Goal: Find specific page/section: Find specific page/section

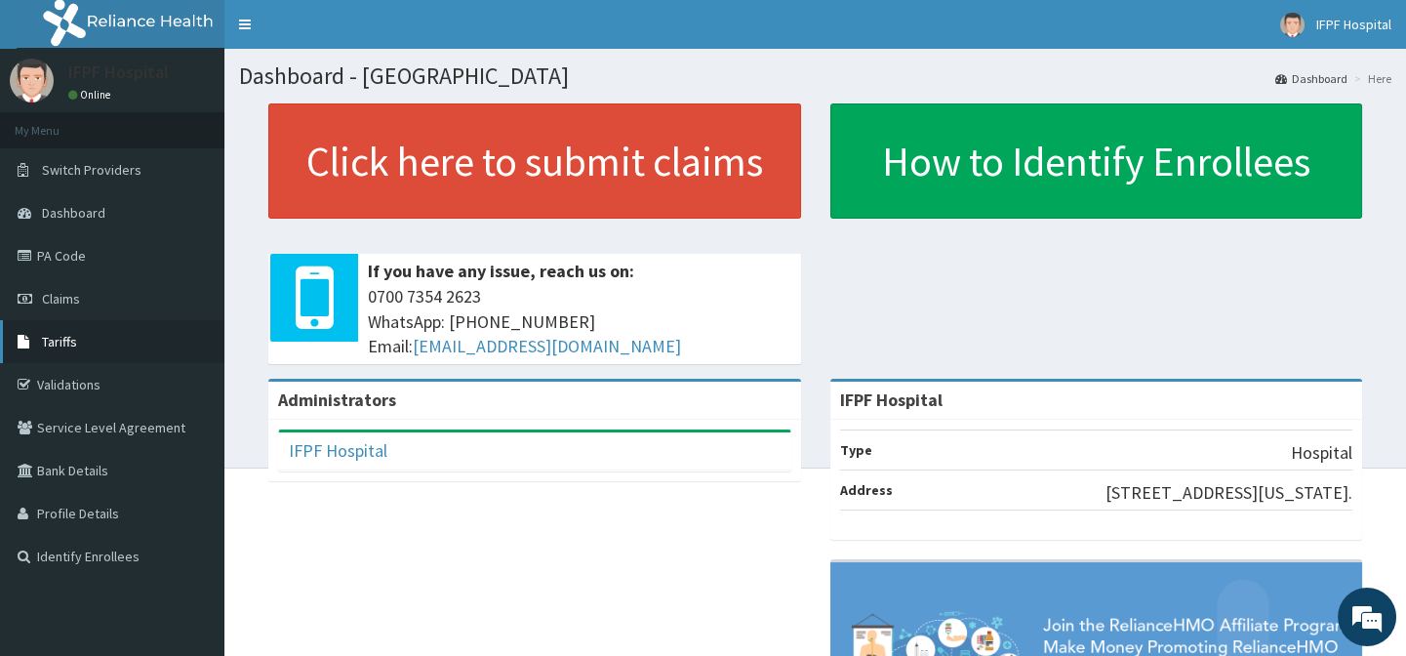
click at [55, 339] on span "Tariffs" at bounding box center [59, 342] width 35 height 18
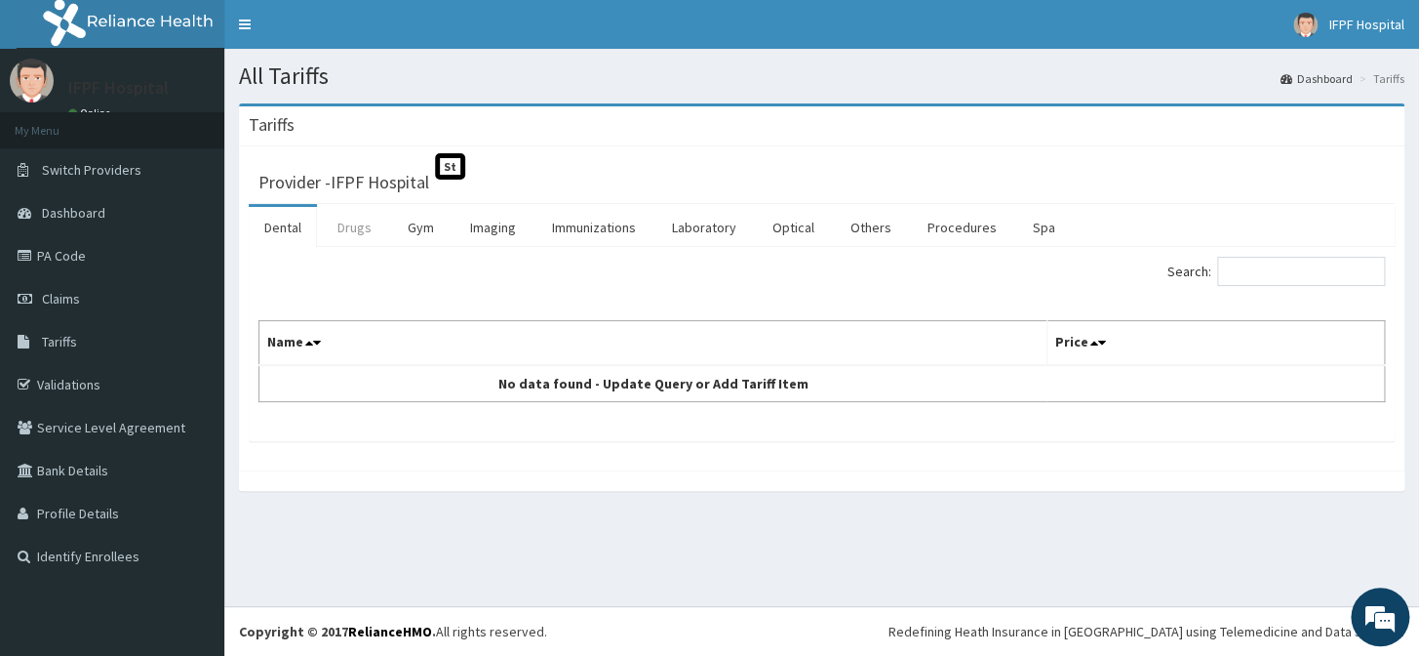
click at [352, 228] on link "Drugs" at bounding box center [354, 227] width 65 height 41
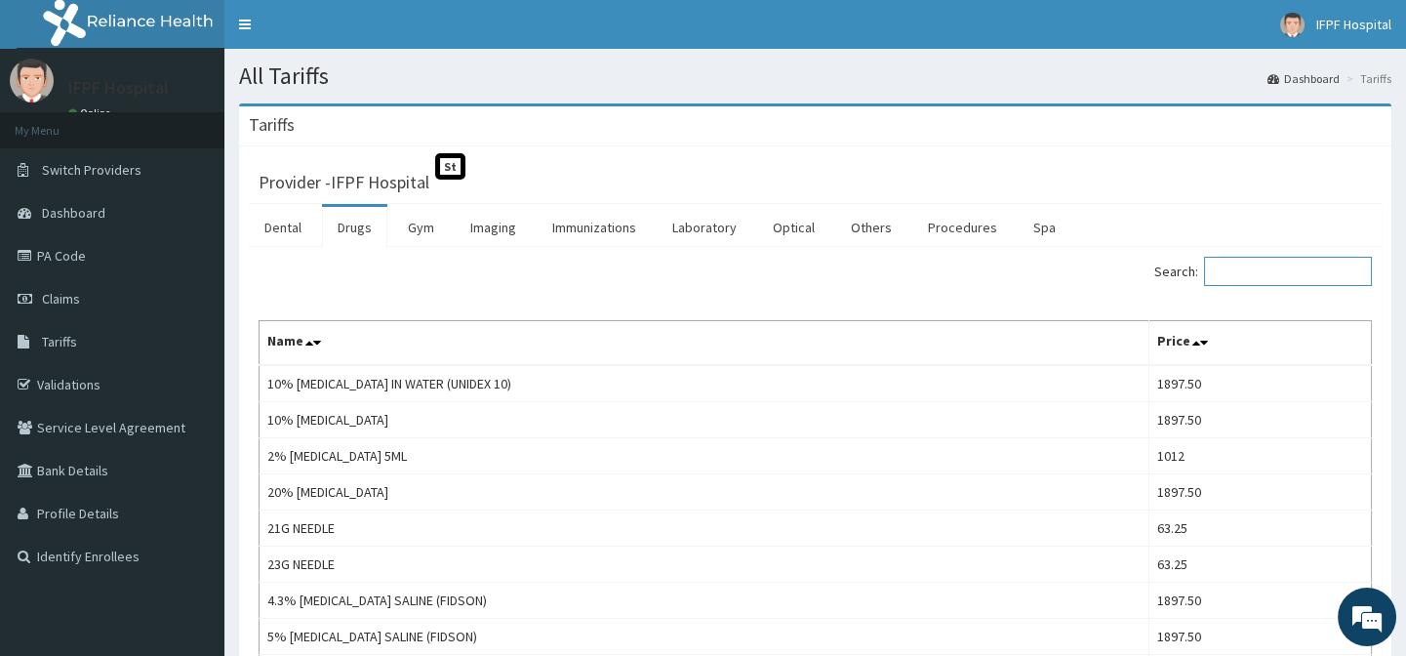
click at [1267, 269] on input "Search:" at bounding box center [1288, 271] width 168 height 29
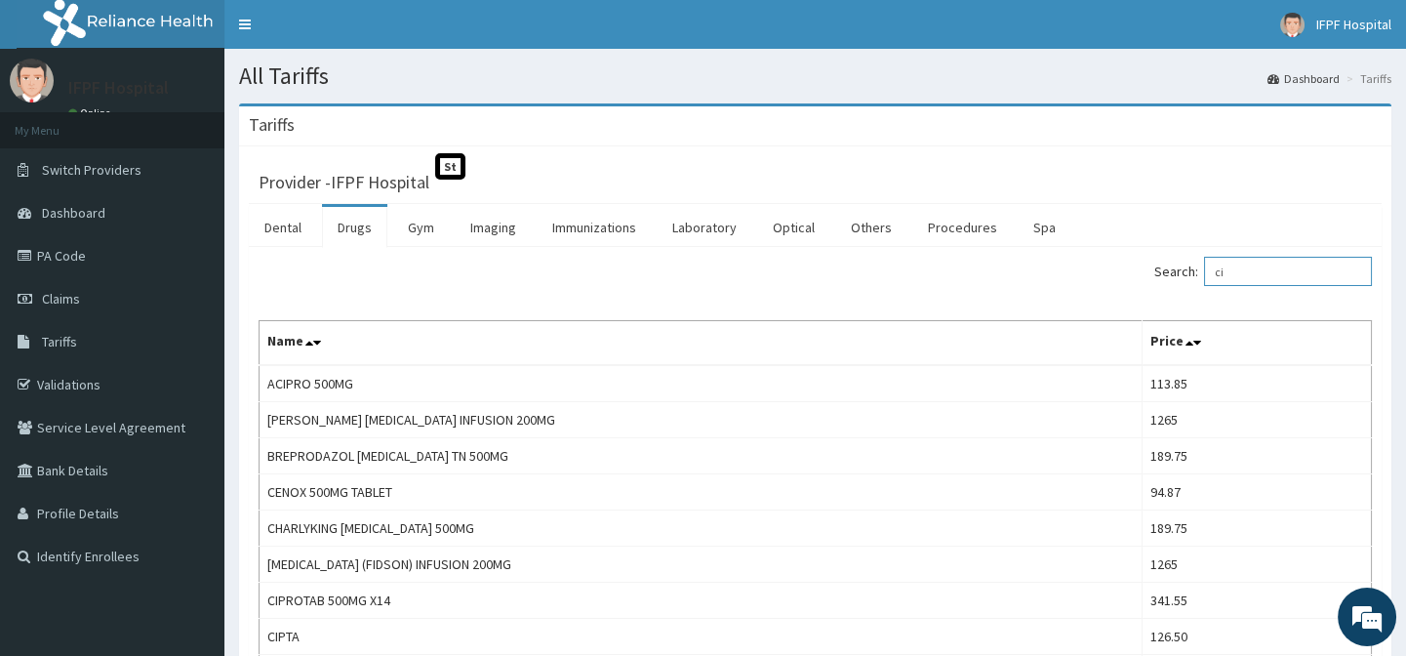
type input "c"
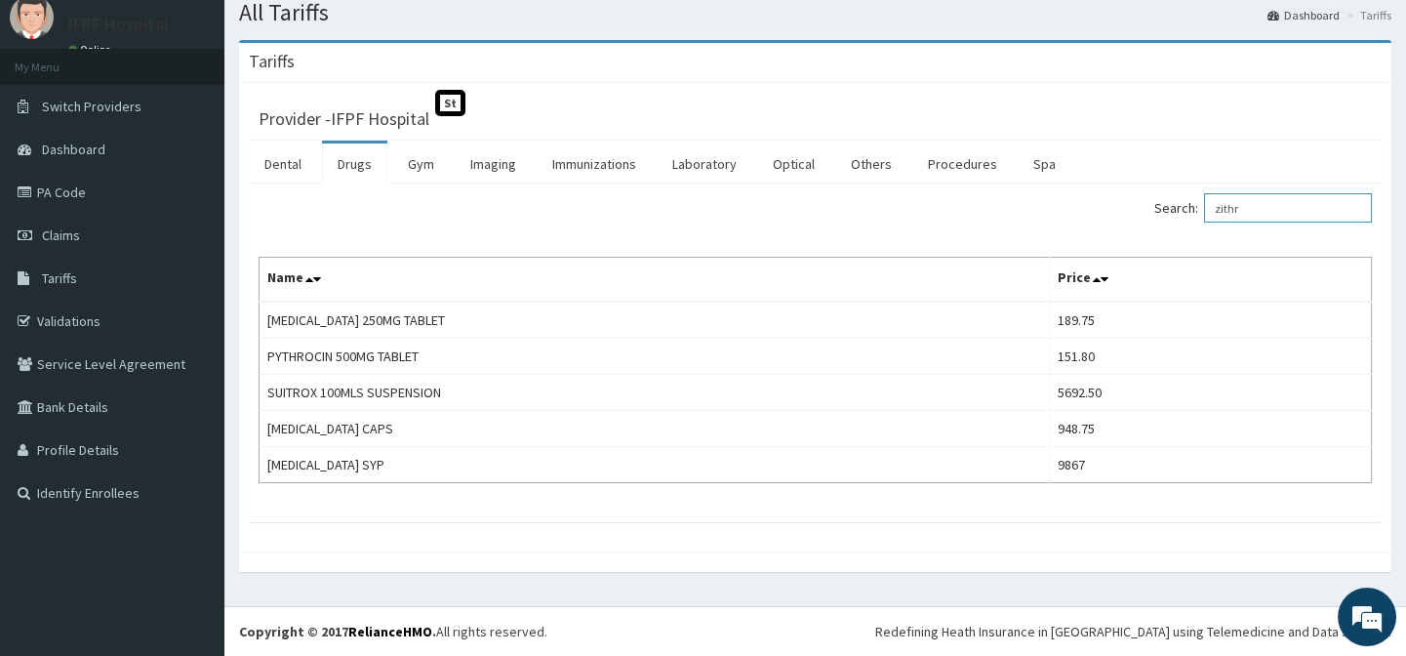
scroll to position [61, 0]
type input "z"
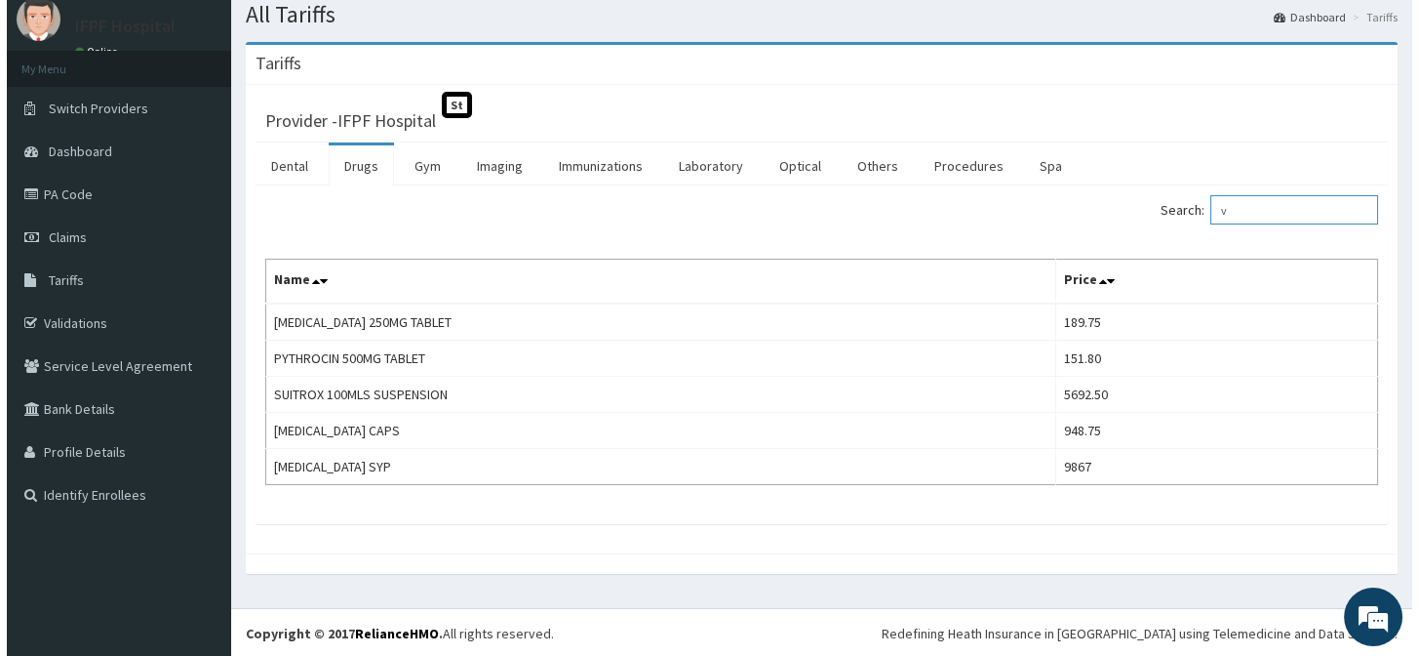
scroll to position [0, 0]
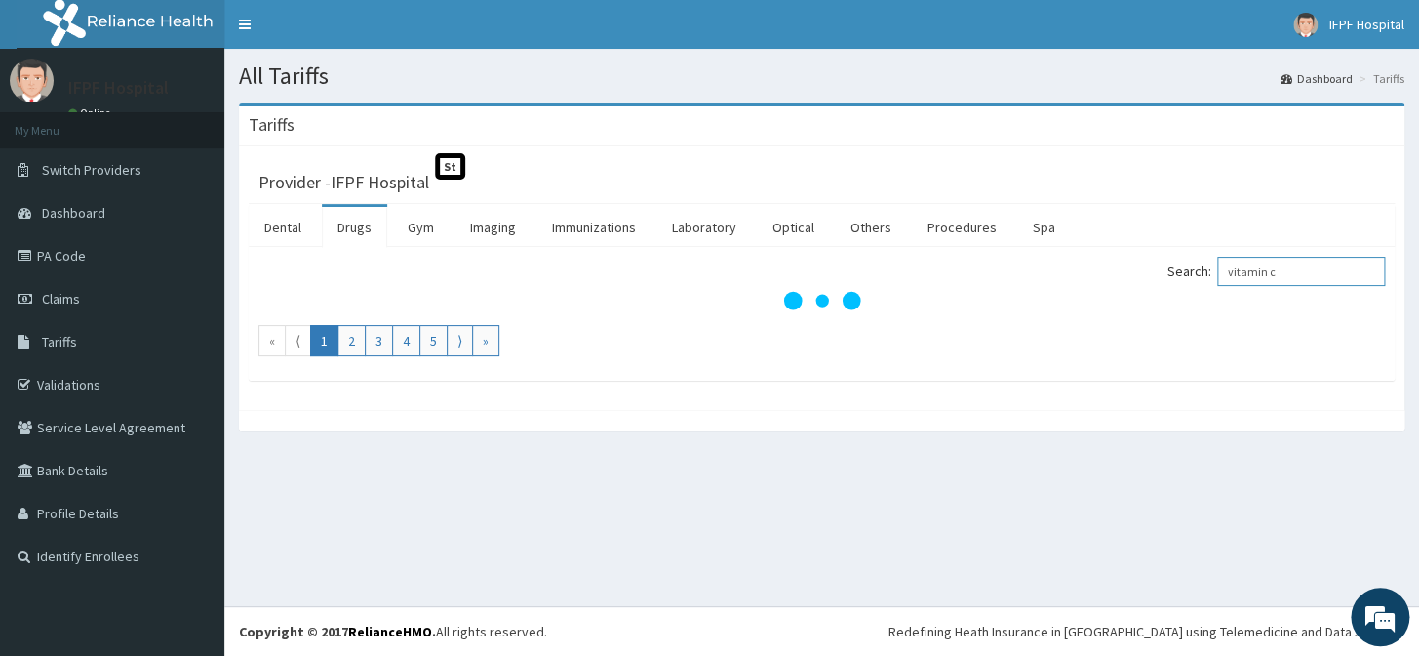
type input "vitamin c"
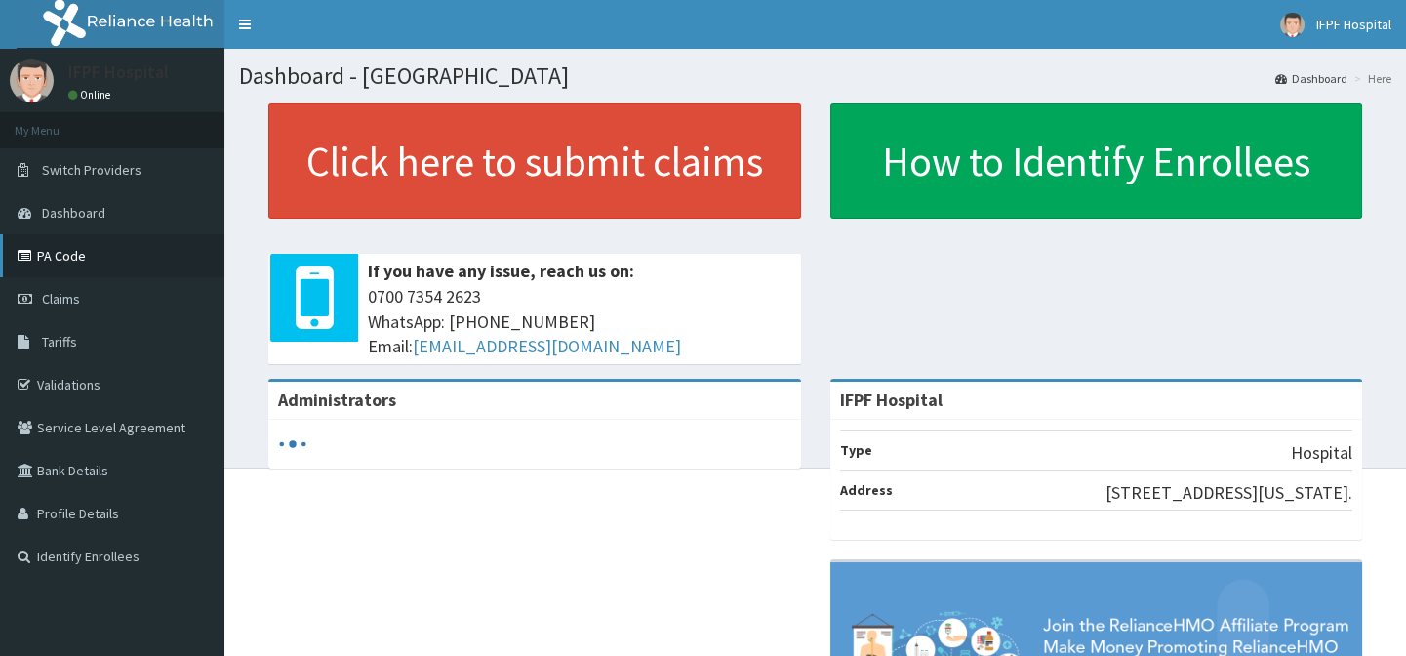
click at [68, 258] on link "PA Code" at bounding box center [112, 255] width 224 height 43
